Goal: Obtain resource: Download file/media

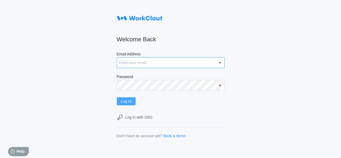
type input "rtucker@mailinator.com"
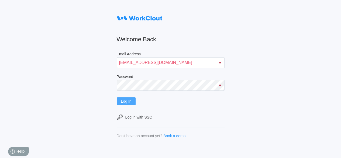
click at [131, 101] on span "Log In" at bounding box center [126, 101] width 11 height 4
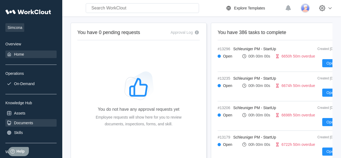
click at [25, 122] on div "Documents" at bounding box center [23, 122] width 19 height 4
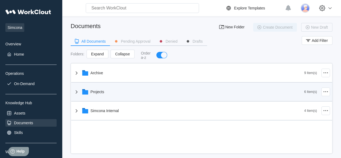
click at [92, 91] on div "Projects" at bounding box center [98, 91] width 14 height 4
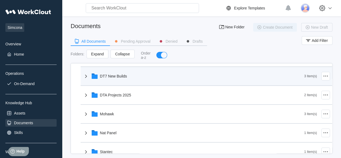
scroll to position [54, 0]
click at [115, 75] on div "DT7 New Builds" at bounding box center [113, 75] width 27 height 4
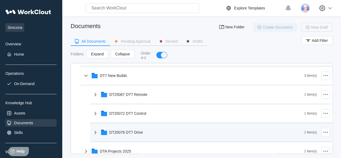
click at [126, 129] on div "DT25076 DT7 Drive" at bounding box center [198, 132] width 212 height 14
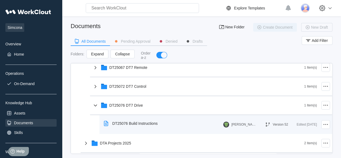
scroll to position [108, 0]
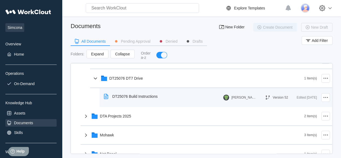
click at [144, 94] on div "DT25076 Build Instructions" at bounding box center [134, 96] width 45 height 4
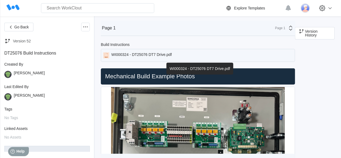
click at [187, 50] on div "WI000324 - DT25076 DT7 Drive.pdf" at bounding box center [198, 55] width 194 height 13
